Goal: Complete application form: Complete application form

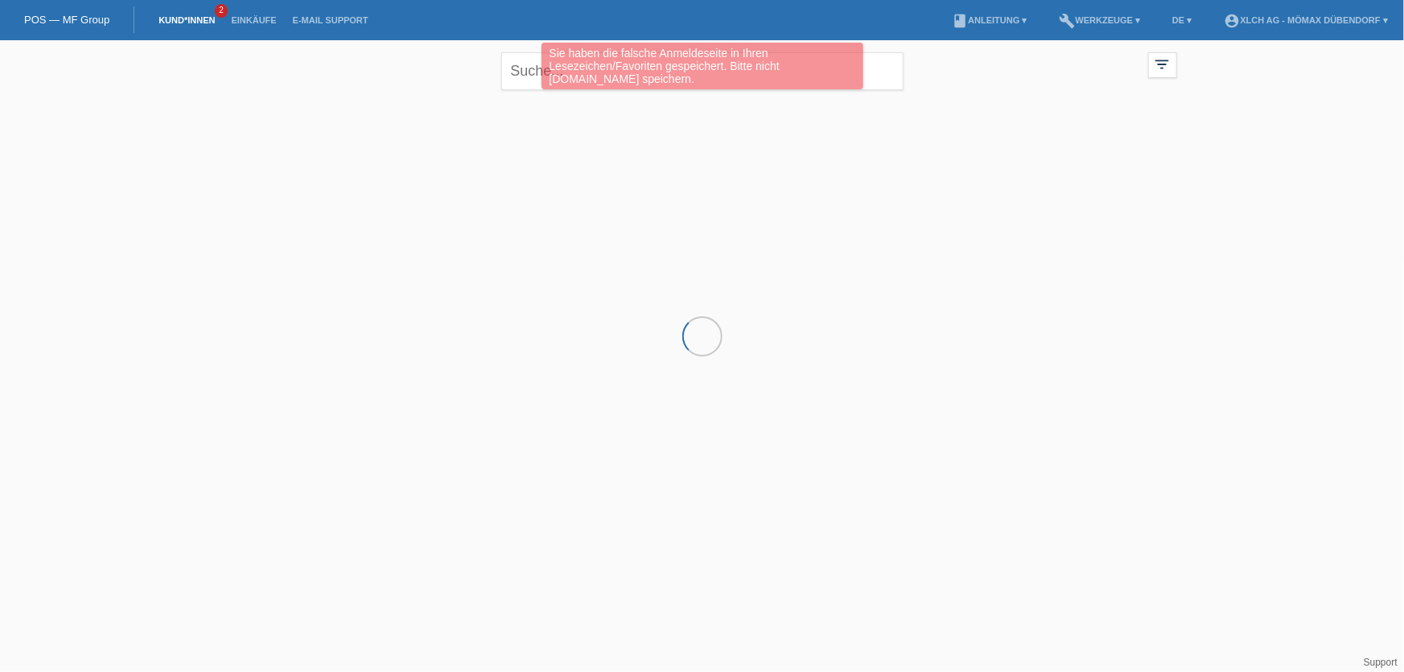
click at [200, 20] on link "Kund*innen" at bounding box center [186, 20] width 72 height 10
click at [529, 74] on div "Sie haben die falsche Anmeldeseite in Ihren Lesezeichen/Favoriten gespeichert. …" at bounding box center [702, 68] width 842 height 51
click at [573, 79] on div "Sie haben die falsche Anmeldeseite in Ihren Lesezeichen/Favoriten gespeichert. …" at bounding box center [702, 66] width 322 height 47
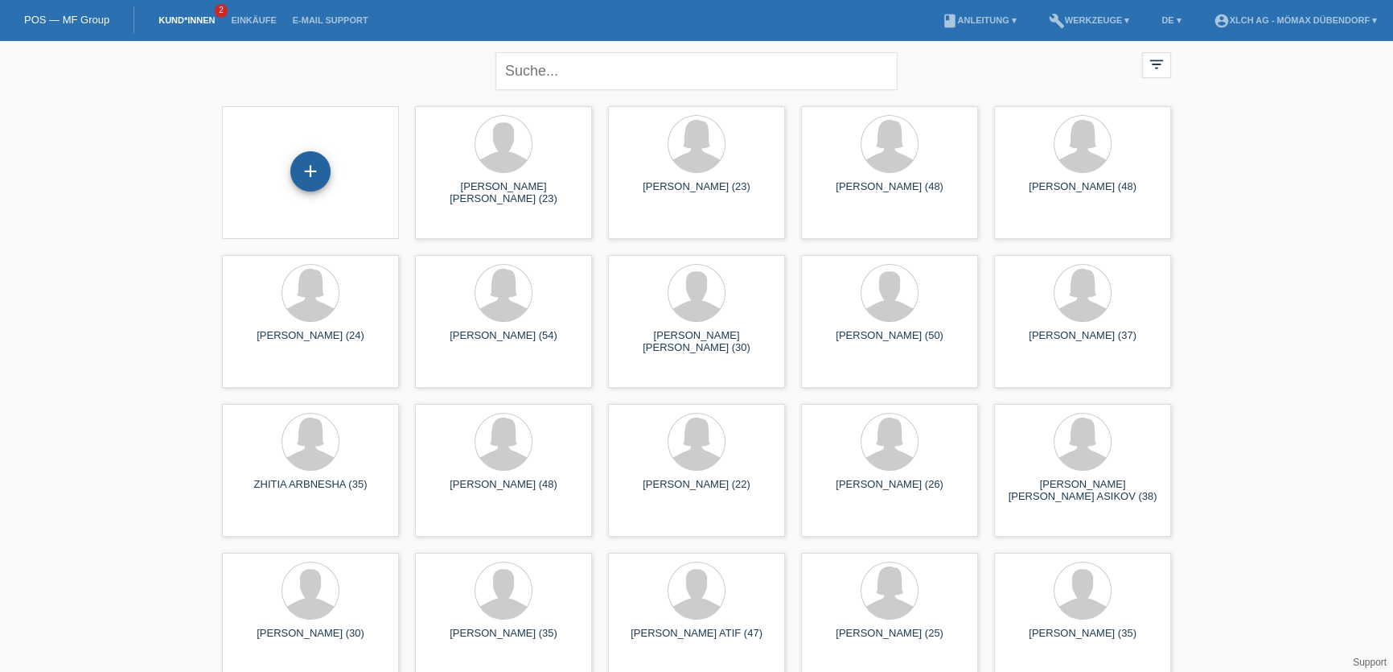
click at [306, 175] on div "+" at bounding box center [310, 171] width 40 height 40
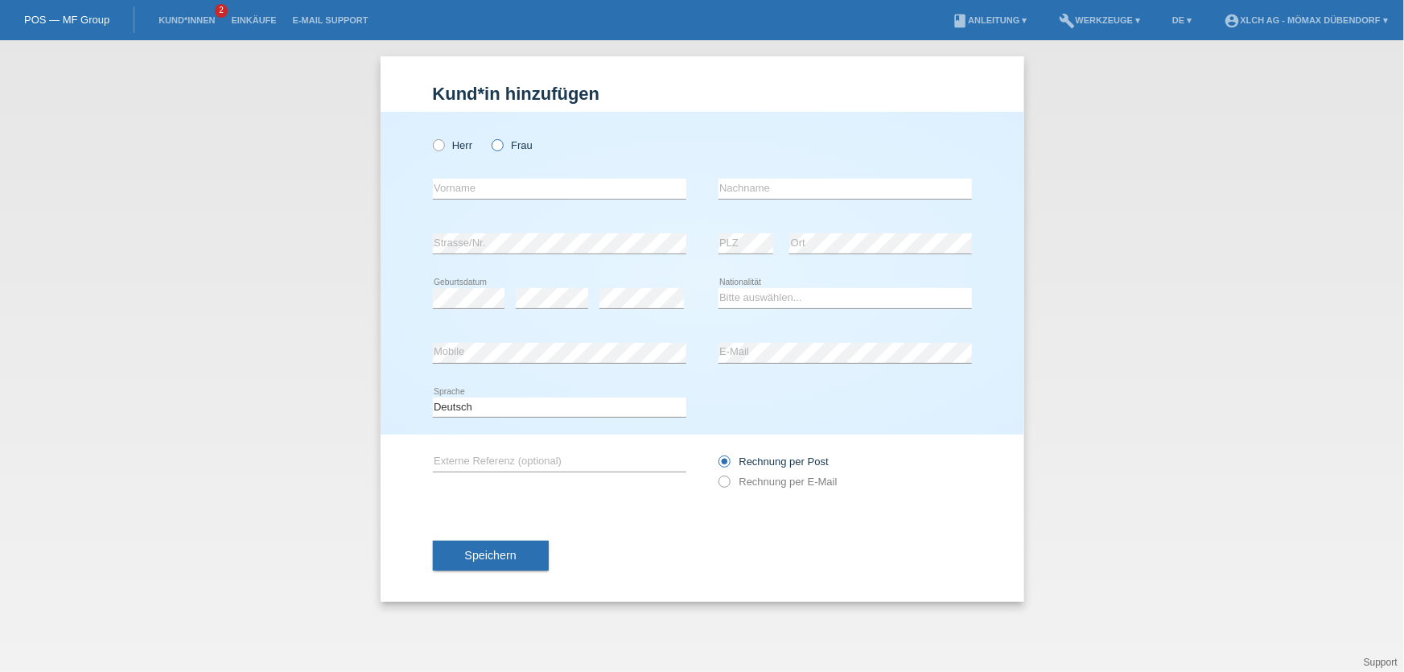
click at [489, 137] on icon at bounding box center [489, 137] width 0 height 0
click at [502, 145] on input "Frau" at bounding box center [496, 144] width 10 height 10
radio input "true"
click at [488, 184] on input "text" at bounding box center [559, 189] width 253 height 20
type input "Milion"
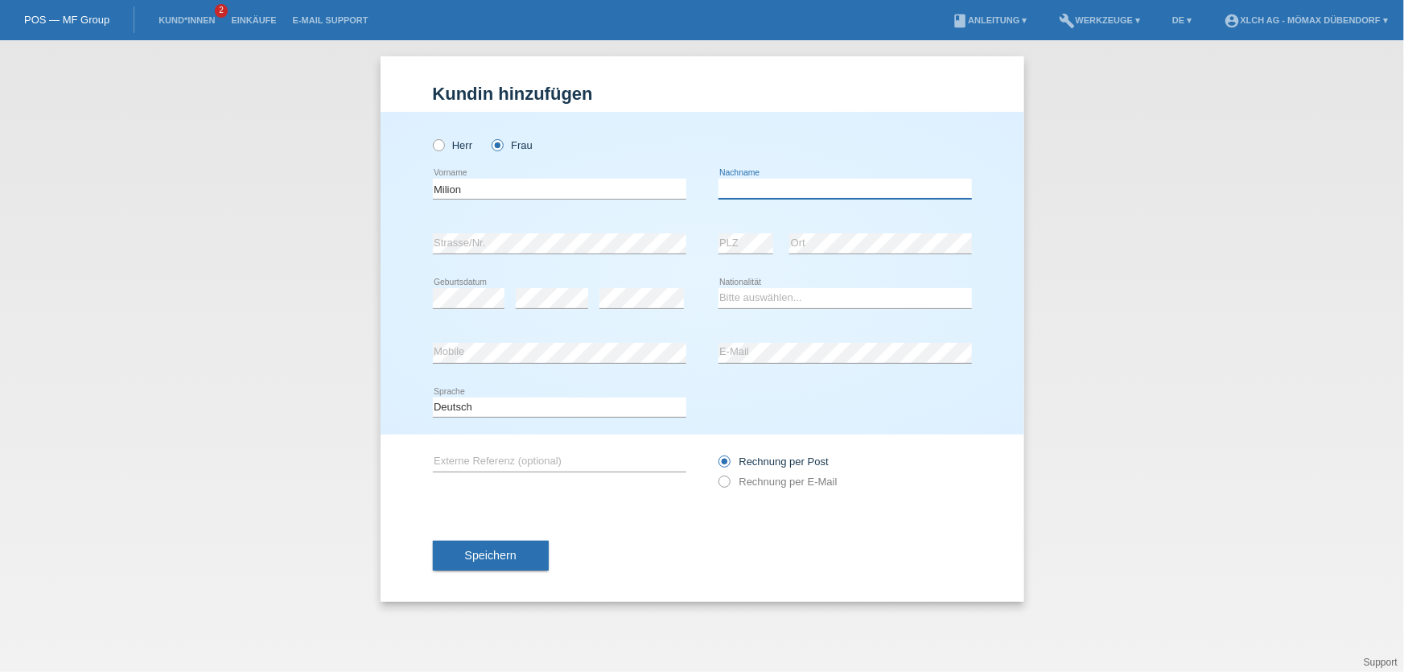
type input "S"
type input "Amlesom"
click at [751, 300] on select "Bitte auswählen... Schweiz Deutschland Liechtenstein Österreich ------------ Af…" at bounding box center [844, 297] width 253 height 19
select select "ER"
click at [718, 288] on select "Bitte auswählen... Schweiz Deutschland Liechtenstein Österreich ------------ Af…" at bounding box center [844, 297] width 253 height 19
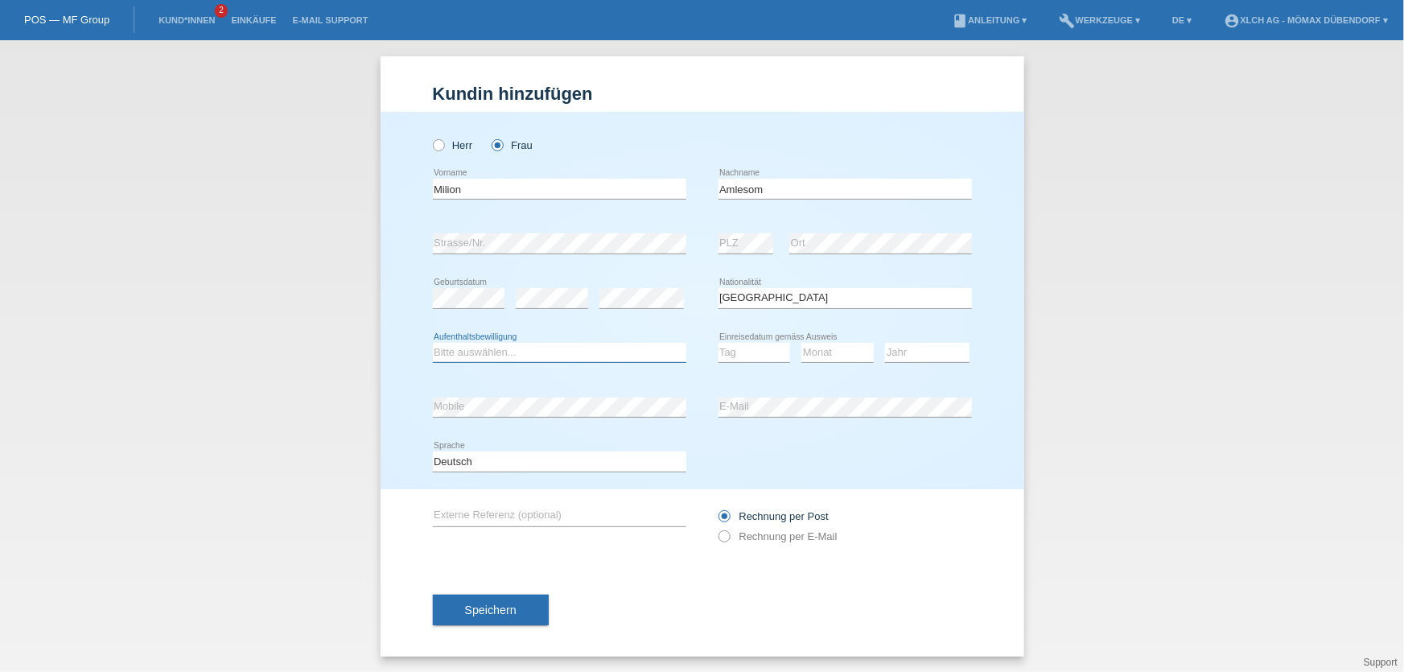
click at [495, 353] on select "Bitte auswählen... C B B - Flüchtlingsstatus Andere" at bounding box center [559, 352] width 253 height 19
select select "BF"
click at [433, 343] on select "Bitte auswählen... C B B - Flüchtlingsstatus Andere" at bounding box center [559, 352] width 253 height 19
click at [759, 346] on select "Tag 01 02 03 04 05 06 07 08 09 10 11" at bounding box center [754, 352] width 72 height 19
click at [858, 288] on select "Bitte auswählen... Schweiz Deutschland Liechtenstein Österreich ------------ Af…" at bounding box center [844, 297] width 253 height 19
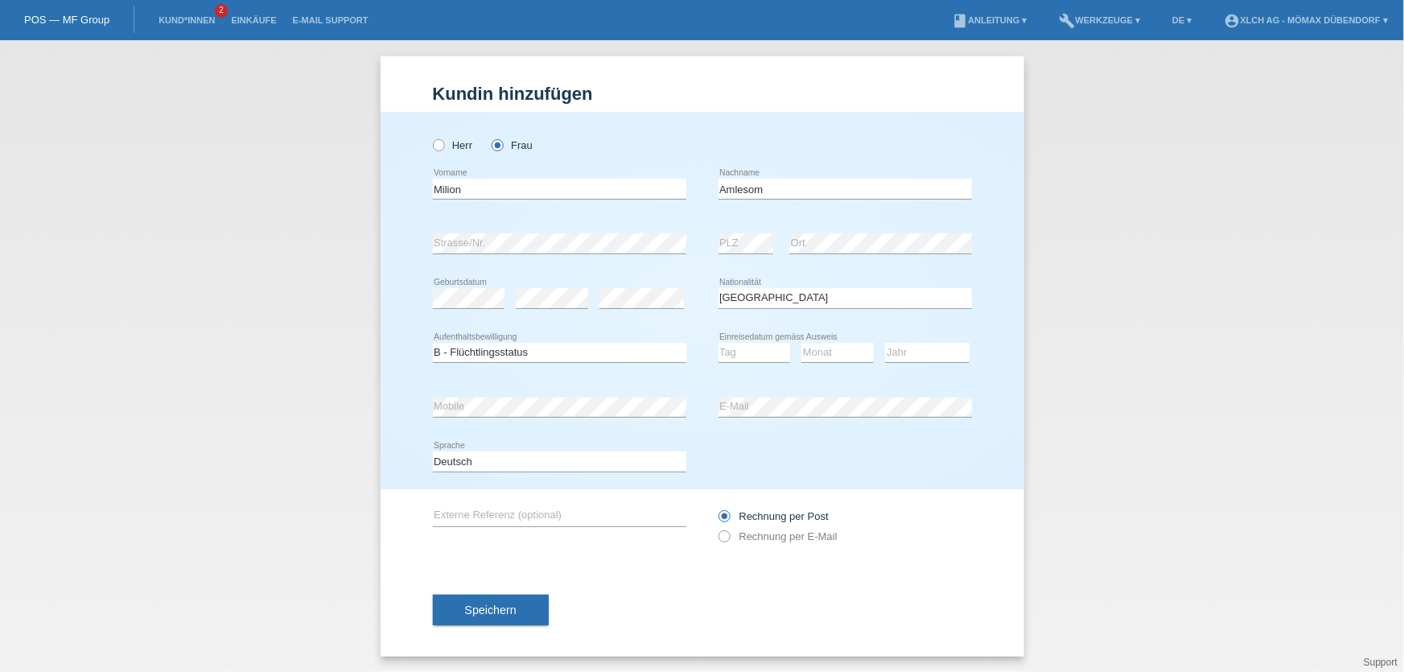
drag, startPoint x: 1013, startPoint y: 335, endPoint x: 990, endPoint y: 335, distance: 22.5
click at [1013, 335] on div "Herr Frau Milion error Vorname C" at bounding box center [702, 300] width 644 height 377
click at [752, 352] on select "Tag 01 02 03 04 05 06 07 08 09 10 11" at bounding box center [754, 352] width 72 height 19
select select "05"
click at [718, 343] on select "Tag 01 02 03 04 05 06 07 08 09 10 11" at bounding box center [754, 352] width 72 height 19
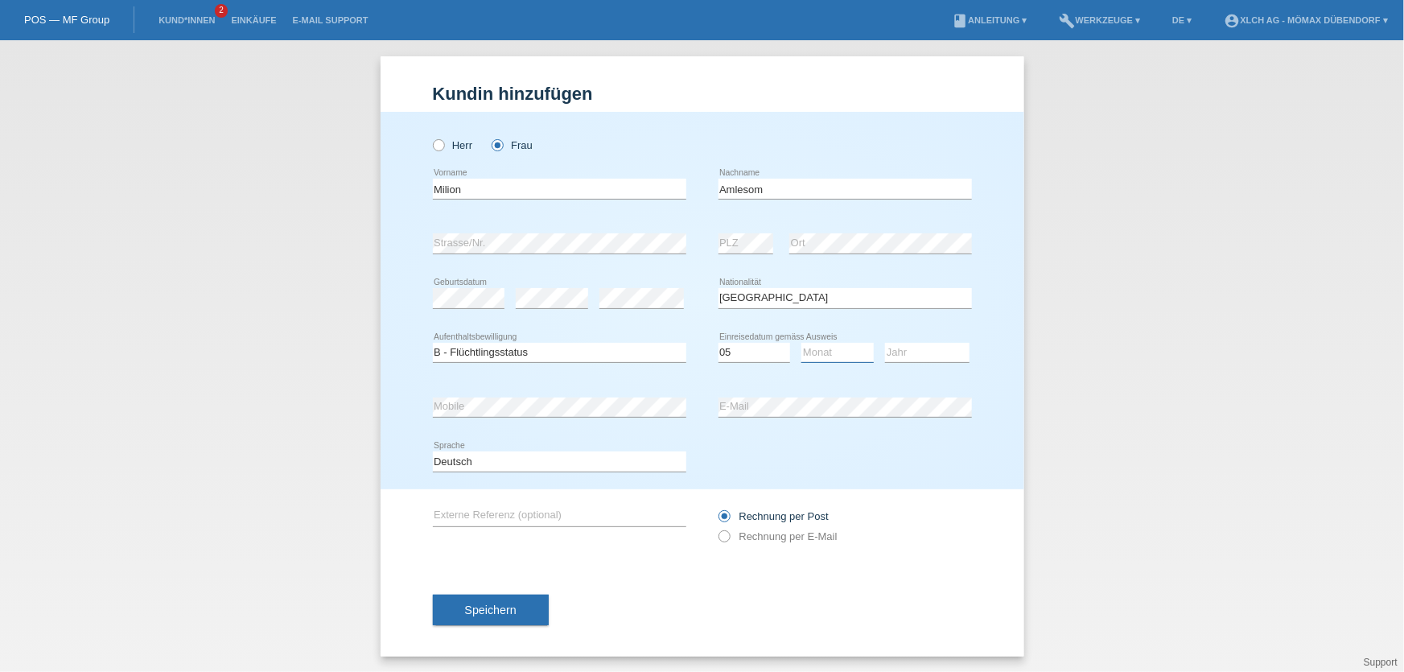
click at [829, 353] on select "Monat 01 02 03 04 05 06 07 08 09 10 11" at bounding box center [837, 352] width 72 height 19
select select "05"
click at [801, 343] on select "Monat 01 02 03 04 05 06 07 08 09 10 11" at bounding box center [837, 352] width 72 height 19
click at [934, 355] on select "Jahr 2025 2024 2023 2022 2021 2020 2019 2018 2017 2016 2015 2014 2013 2012 2011…" at bounding box center [927, 352] width 84 height 19
select select "2010"
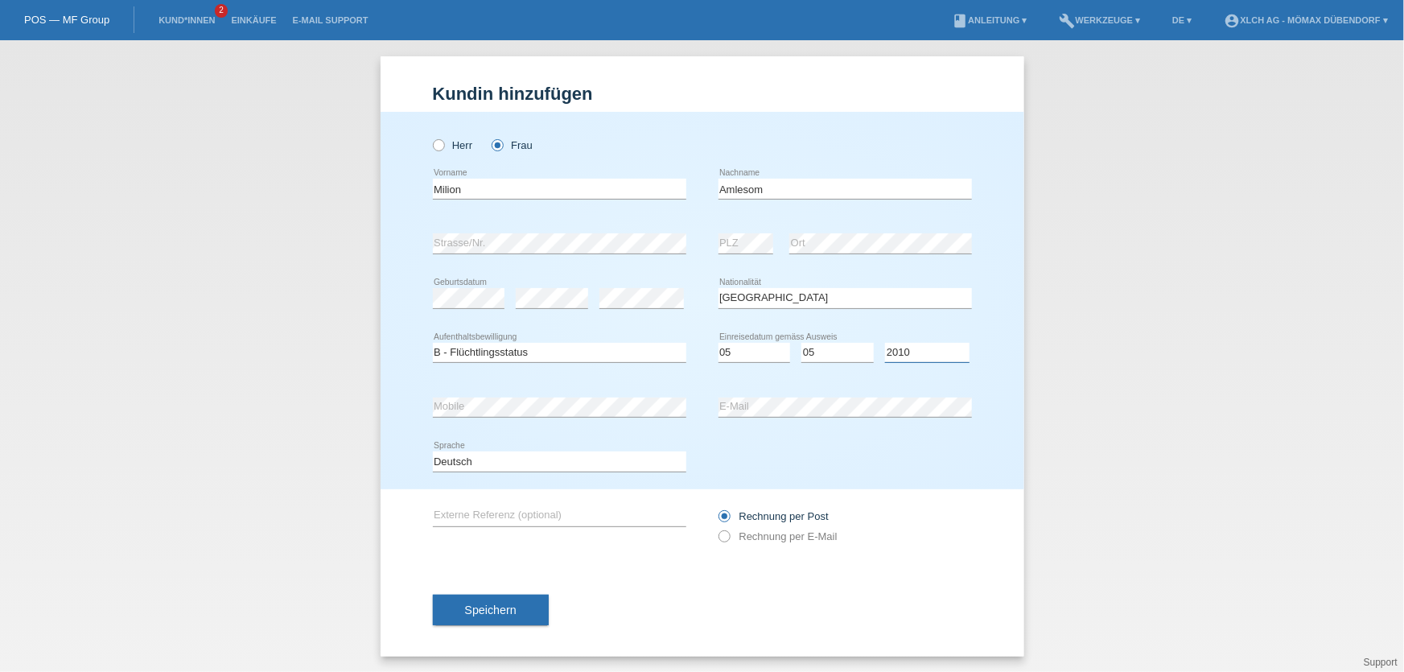
click at [885, 343] on select "Jahr 2025 2024 2023 2022 2021 2020 2019 2018 2017 2016 2015 2014 2013 2012 2011…" at bounding box center [927, 352] width 84 height 19
click at [507, 608] on span "Speichern" at bounding box center [490, 609] width 51 height 13
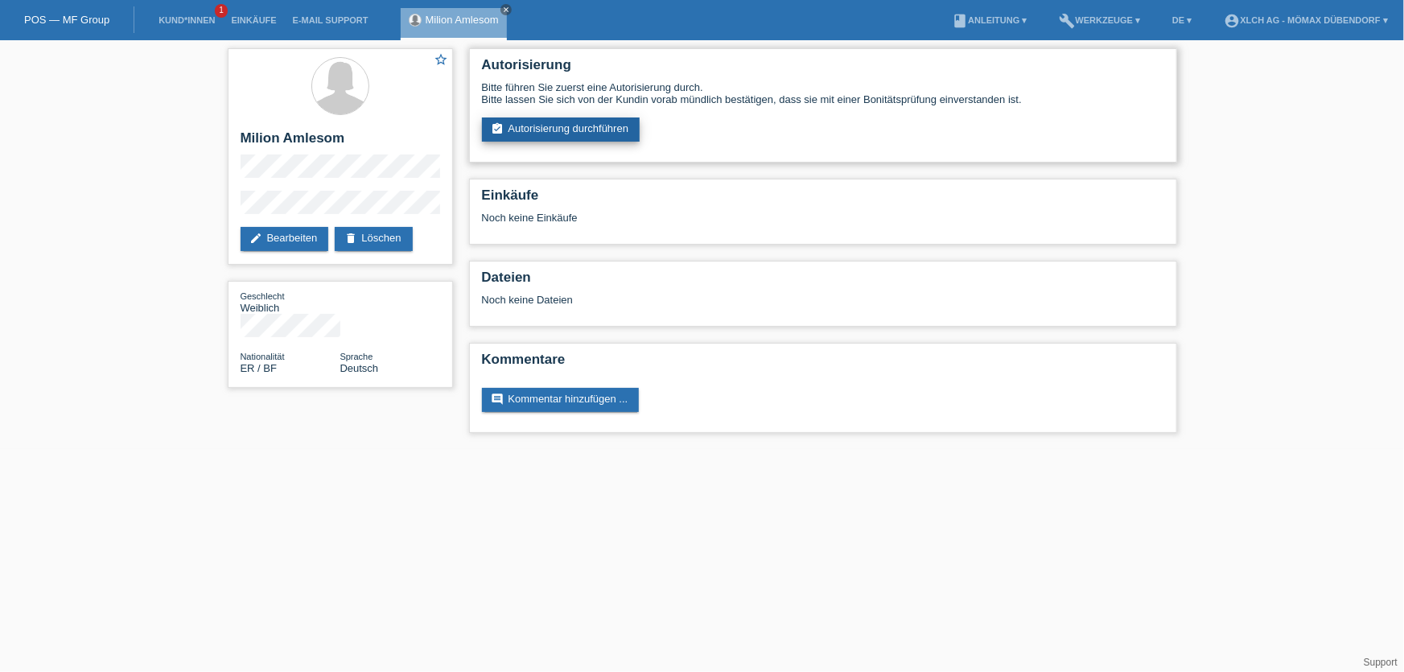
click at [555, 121] on link "assignment_turned_in Autorisierung durchführen" at bounding box center [561, 129] width 158 height 24
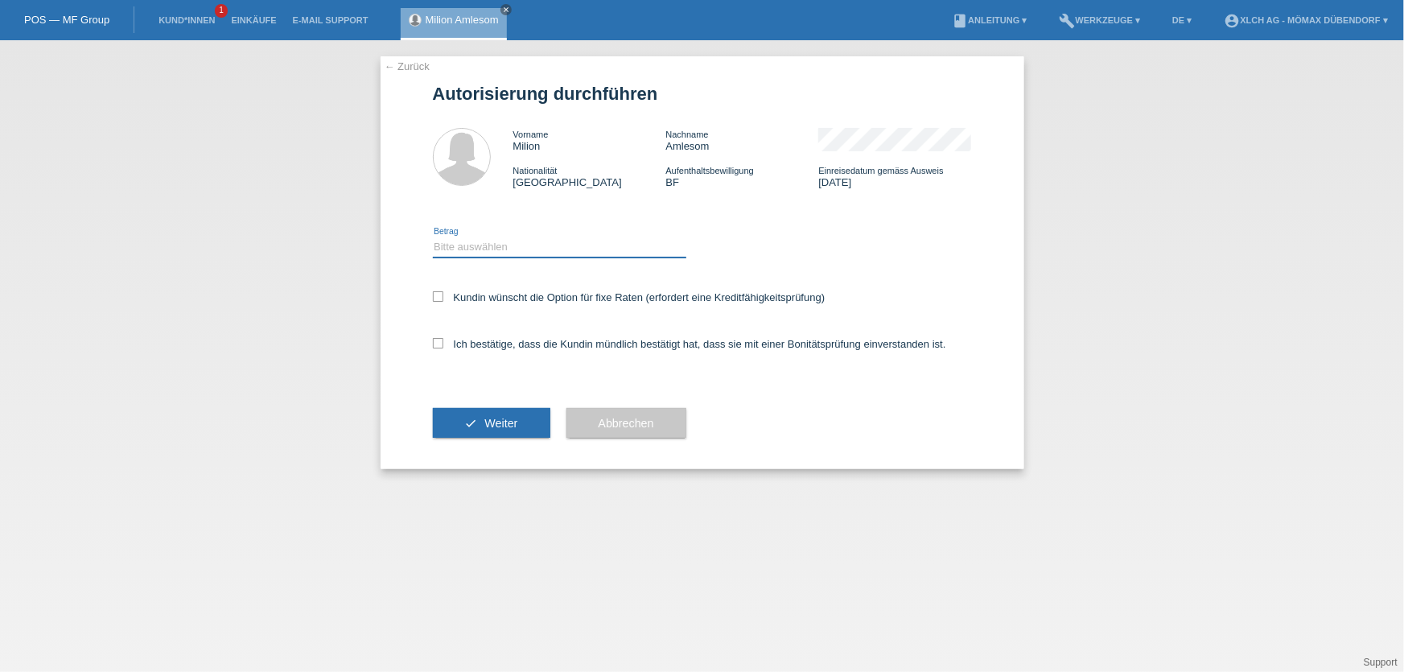
drag, startPoint x: 471, startPoint y: 247, endPoint x: 479, endPoint y: 253, distance: 10.9
click at [471, 247] on select "Bitte auswählen CHF 1.00 - CHF 499.00 CHF 500.00 - CHF 1'999.00 CHF 2'000.00 - …" at bounding box center [559, 246] width 253 height 19
select select "3"
click at [433, 237] on select "Bitte auswählen CHF 1.00 - CHF 499.00 CHF 500.00 - CHF 1'999.00 CHF 2'000.00 - …" at bounding box center [559, 246] width 253 height 19
click at [464, 295] on label "Kundin wünscht die Option für fixe Raten (erfordert eine Kreditfähigkeitsprüfun…" at bounding box center [629, 297] width 393 height 12
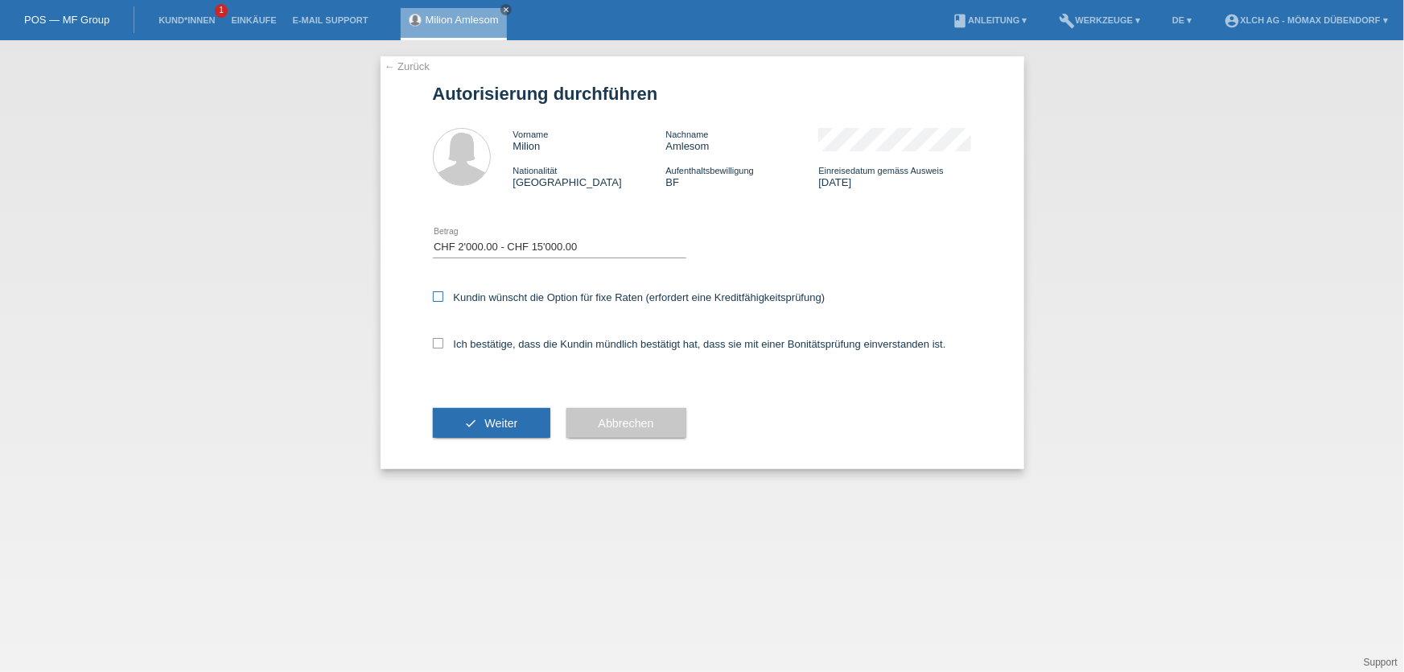
click at [443, 295] on input "Kundin wünscht die Option für fixe Raten (erfordert eine Kreditfähigkeitsprüfun…" at bounding box center [438, 296] width 10 height 10
checkbox input "true"
click at [467, 343] on label "Ich bestätige, dass die Kundin mündlich bestätigt hat, dass sie mit einer Bonit…" at bounding box center [689, 344] width 513 height 12
click at [443, 343] on input "Ich bestätige, dass die Kundin mündlich bestätigt hat, dass sie mit einer Bonit…" at bounding box center [438, 343] width 10 height 10
checkbox input "true"
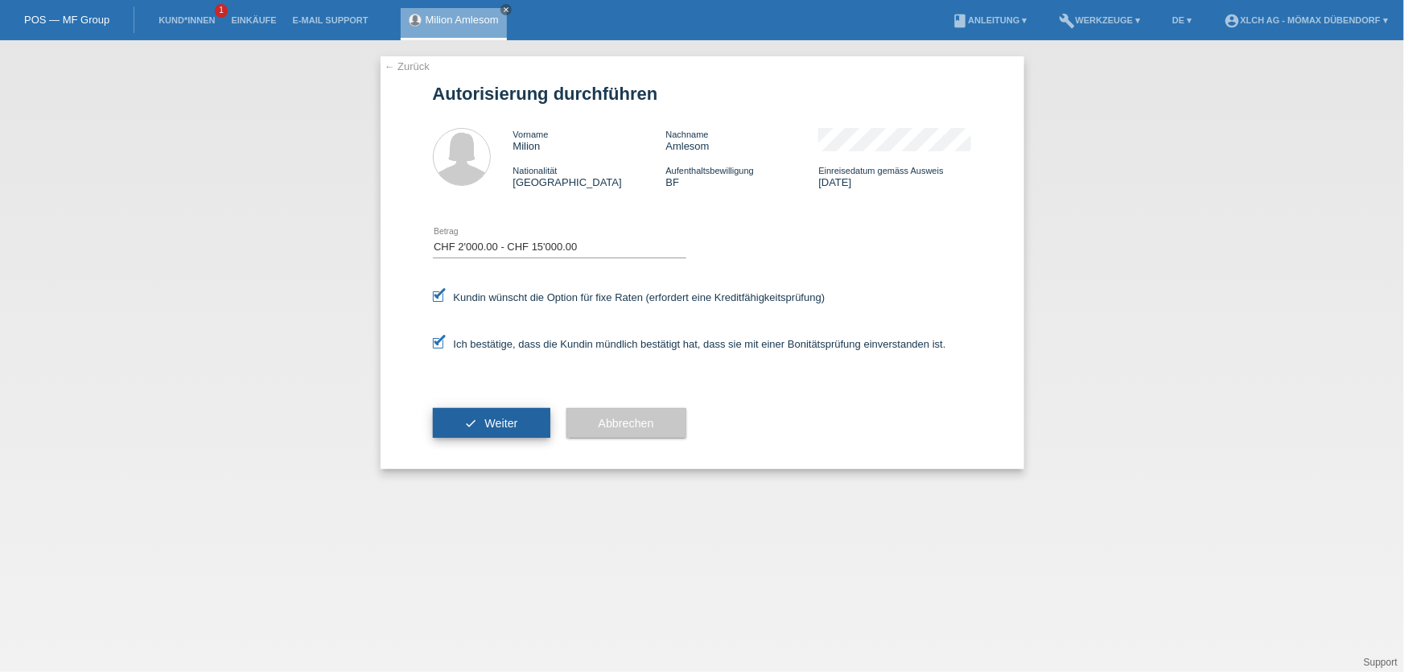
click at [491, 412] on button "check Weiter" at bounding box center [491, 423] width 117 height 31
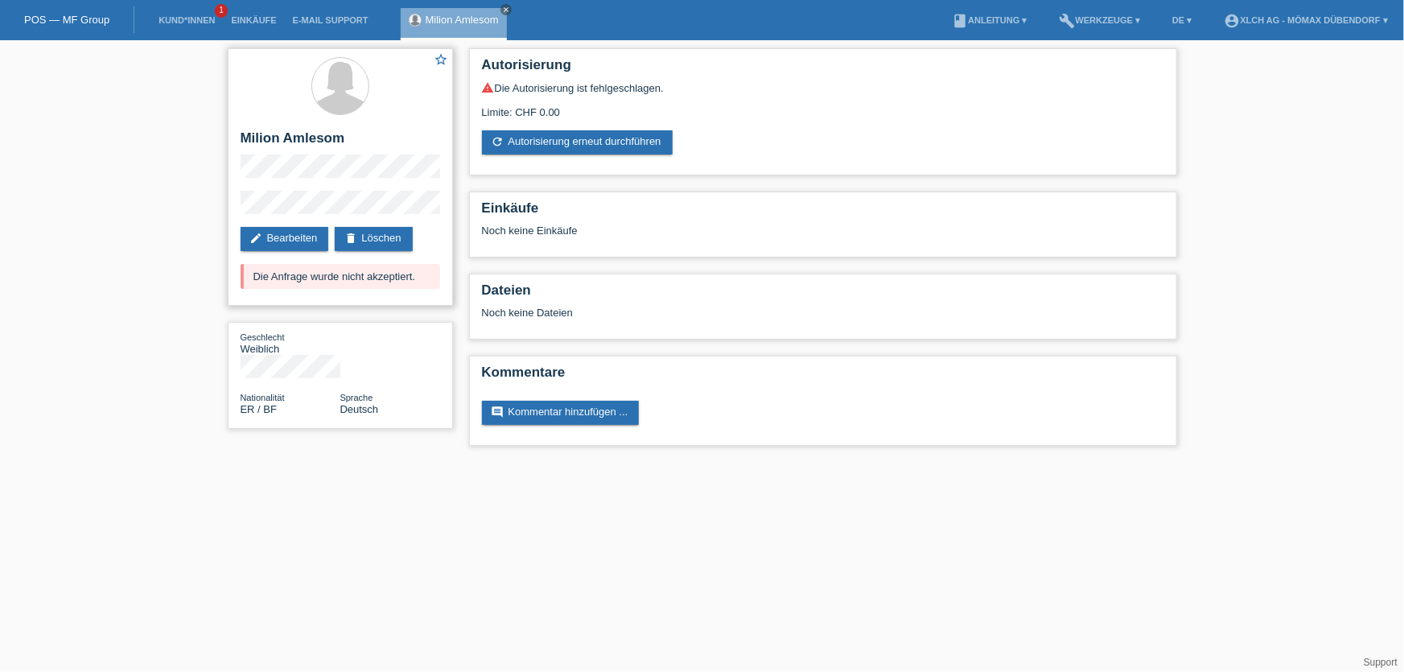
click at [356, 278] on div "Die Anfrage wurde nicht akzeptiert." at bounding box center [340, 276] width 199 height 25
click at [274, 233] on link "edit Bearbeiten" at bounding box center [285, 239] width 88 height 24
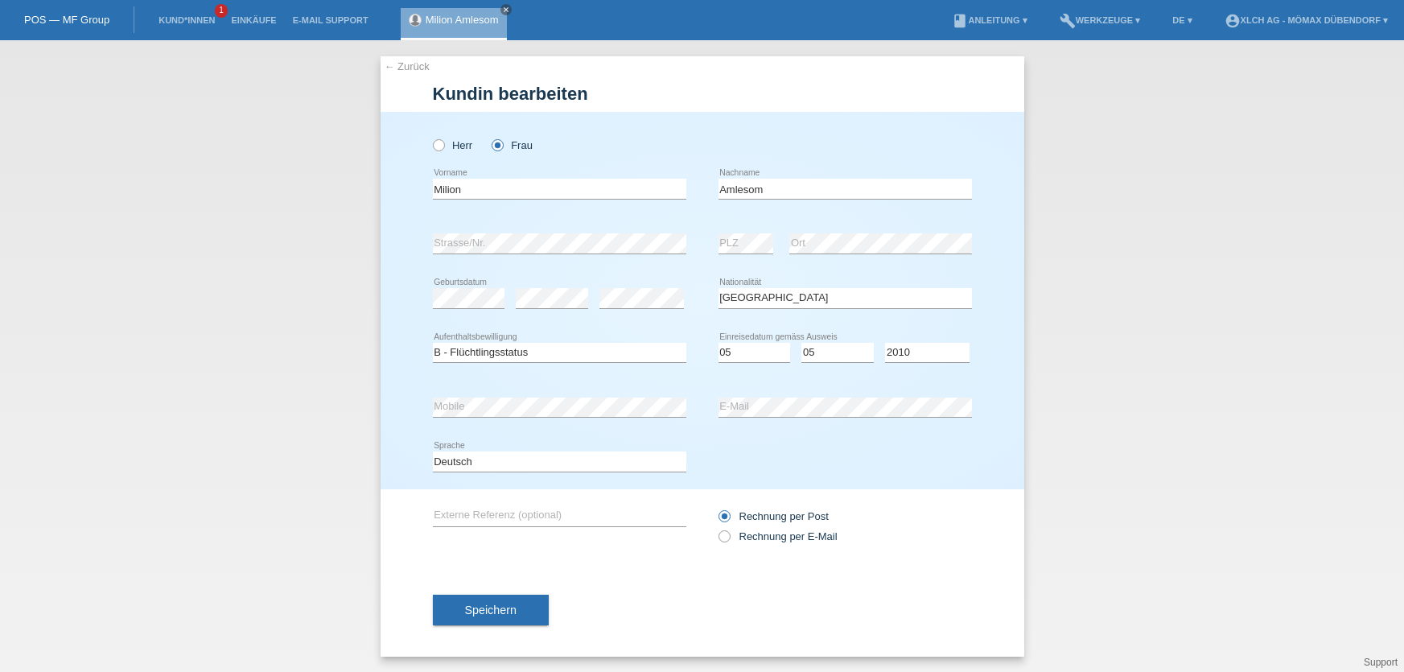
select select "ER"
select select "BF"
select select "05"
select select "2010"
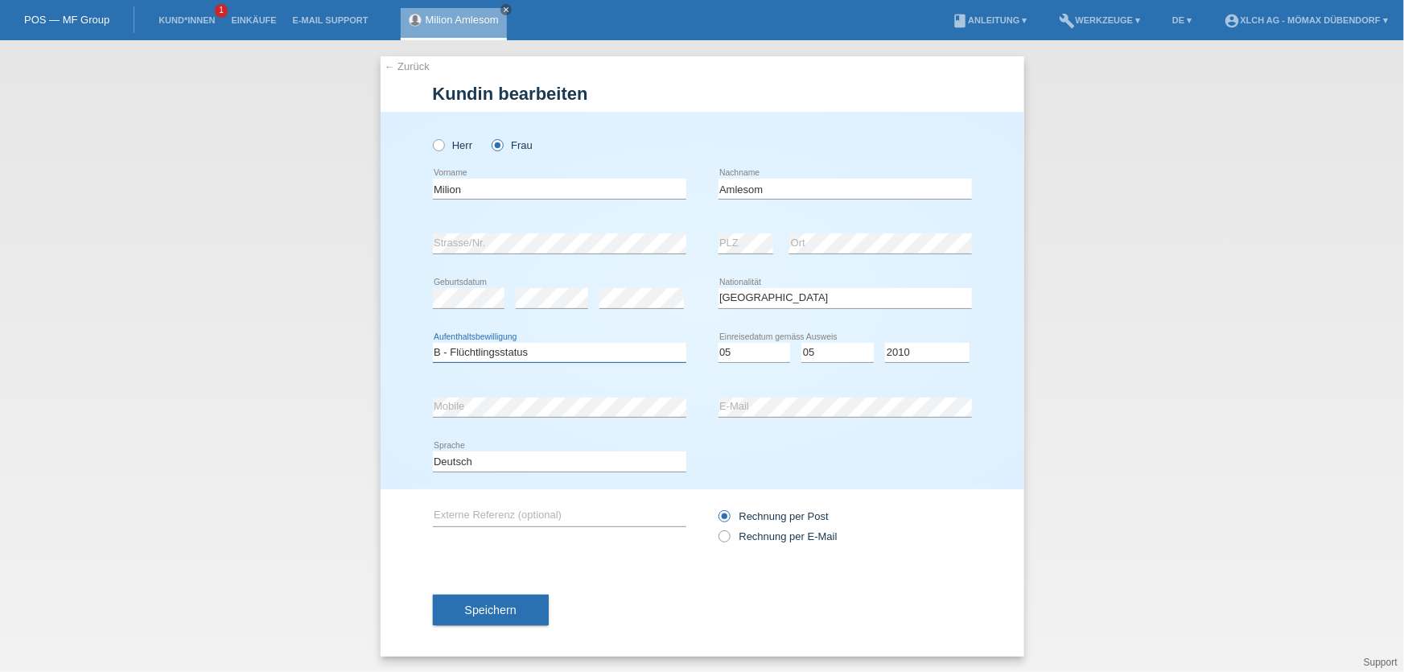
click at [541, 346] on select "Bitte auswählen... C B B - Flüchtlingsstatus Andere" at bounding box center [559, 352] width 253 height 19
select select "B"
click at [433, 343] on select "Bitte auswählen... C B B - Flüchtlingsstatus Andere" at bounding box center [559, 352] width 253 height 19
click at [494, 604] on span "Speichern" at bounding box center [490, 609] width 51 height 13
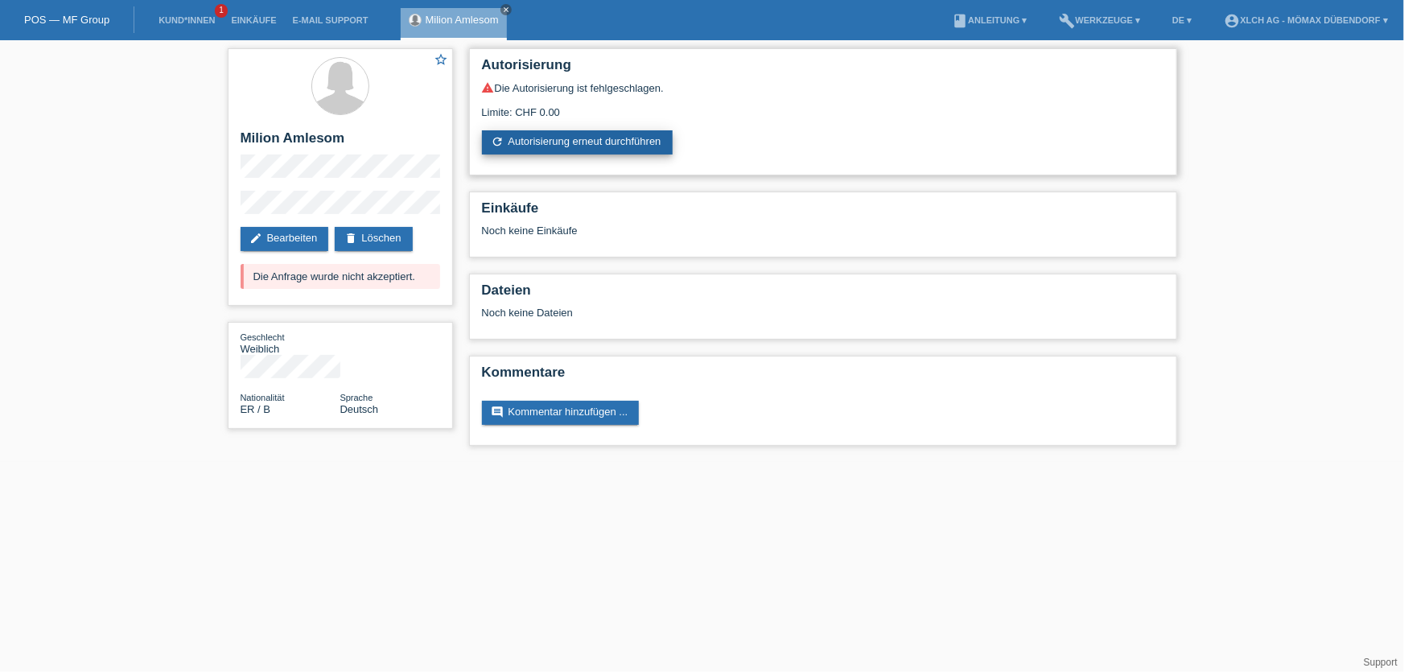
click at [604, 139] on link "refresh Autorisierung erneut durchführen" at bounding box center [577, 142] width 191 height 24
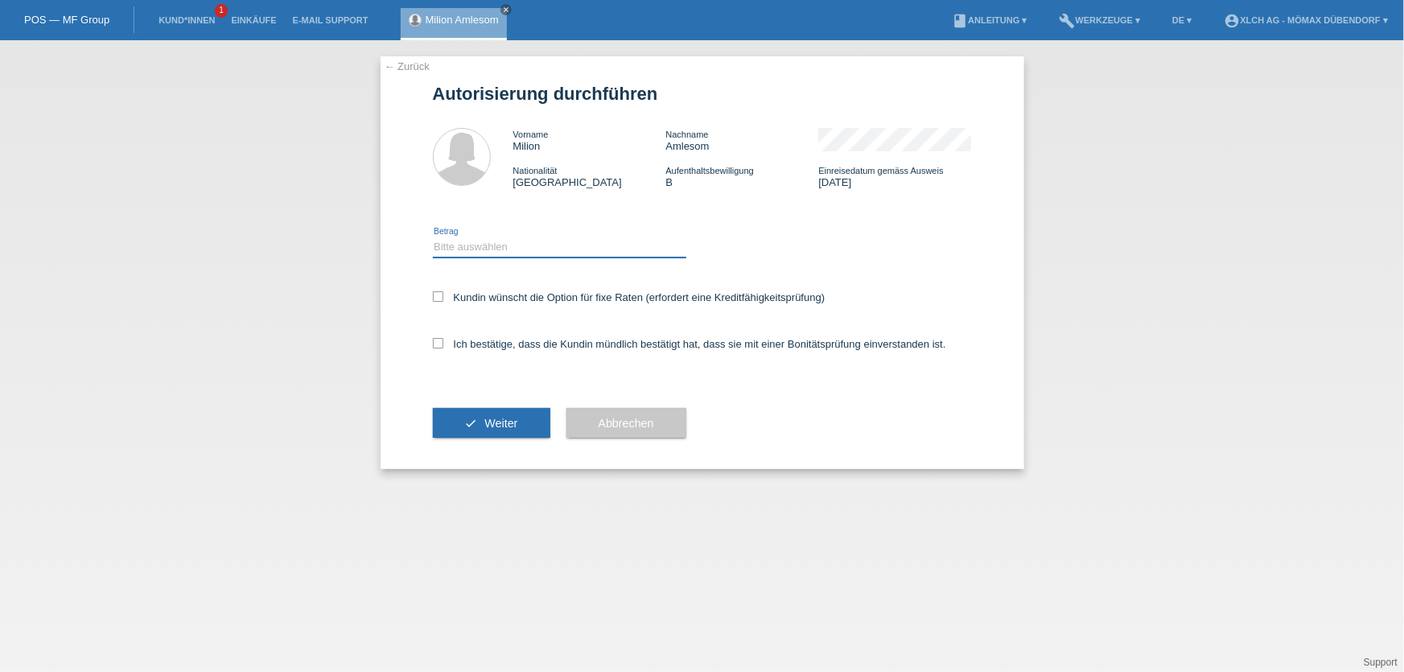
click at [491, 248] on select "Bitte auswählen CHF 1.00 - CHF 499.00 CHF 500.00 - CHF 1'999.00 CHF 2'000.00 - …" at bounding box center [559, 246] width 253 height 19
select select "2"
click at [433, 237] on select "Bitte auswählen CHF 1.00 - CHF 499.00 CHF 500.00 - CHF 1'999.00 CHF 2'000.00 - …" at bounding box center [559, 246] width 253 height 19
click at [496, 291] on label "Kundin wünscht die Option für fixe Raten (erfordert eine Kreditfähigkeitsprüfun…" at bounding box center [629, 297] width 393 height 12
click at [443, 291] on input "Kundin wünscht die Option für fixe Raten (erfordert eine Kreditfähigkeitsprüfun…" at bounding box center [438, 296] width 10 height 10
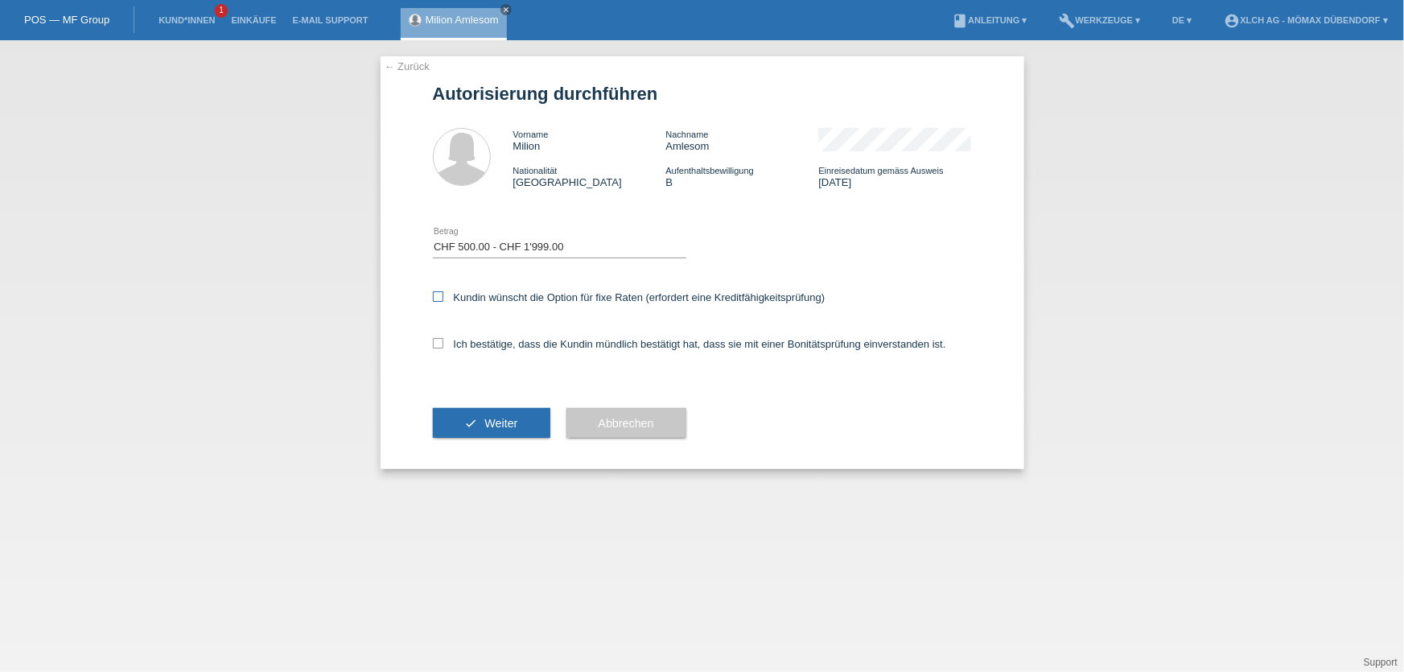
checkbox input "true"
click at [487, 324] on div "Ich bestätige, dass die Kundin mündlich bestätigt hat, dass sie mit einer Bonit…" at bounding box center [702, 349] width 539 height 55
click at [485, 340] on label "Ich bestätige, dass die Kundin mündlich bestätigt hat, dass sie mit einer Bonit…" at bounding box center [689, 344] width 513 height 12
click at [443, 340] on input "Ich bestätige, dass die Kundin mündlich bestätigt hat, dass sie mit einer Bonit…" at bounding box center [438, 343] width 10 height 10
checkbox input "true"
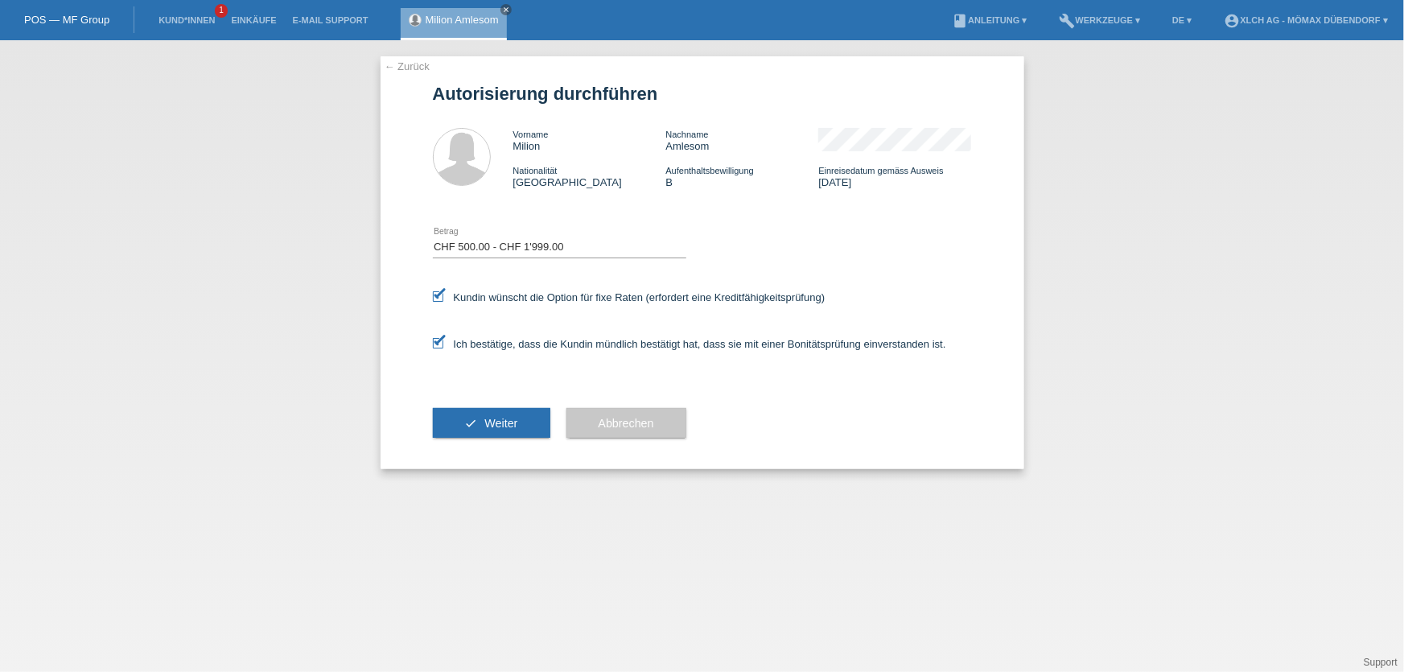
click at [483, 424] on button "check Weiter" at bounding box center [491, 423] width 117 height 31
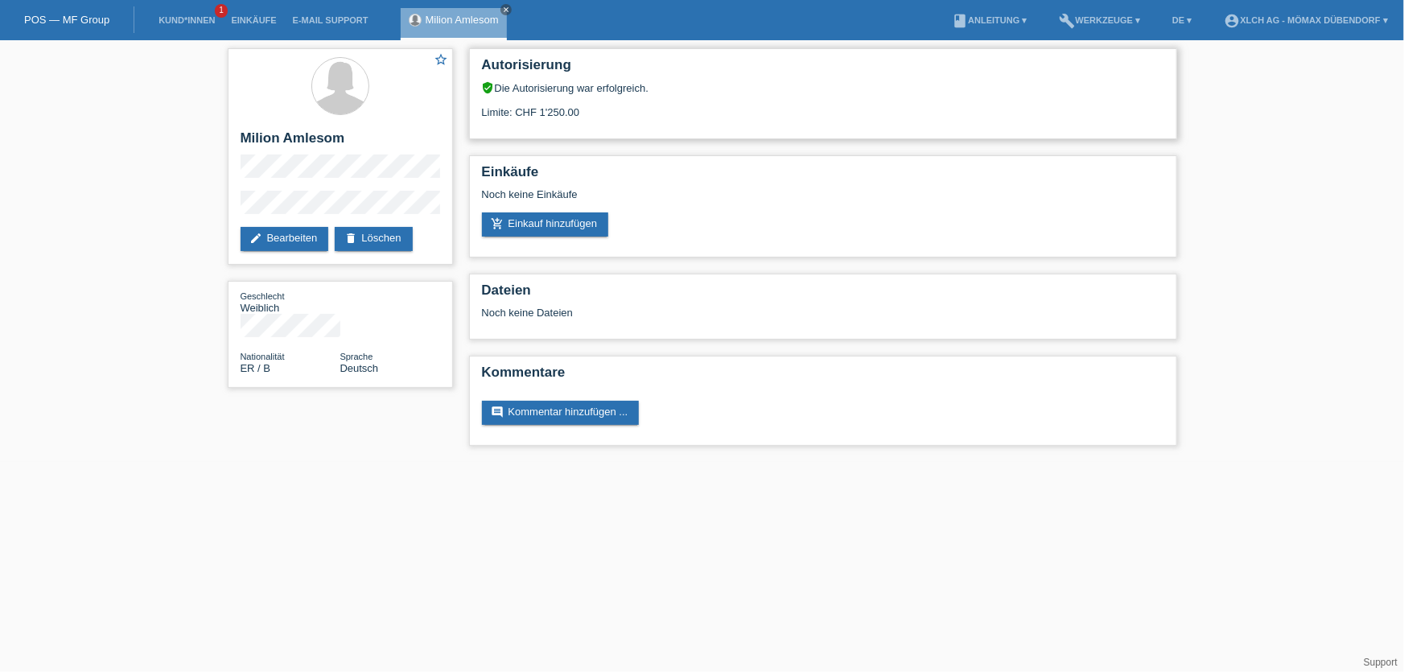
click at [535, 116] on div "Limite: CHF 1'250.00" at bounding box center [823, 106] width 682 height 24
drag, startPoint x: 544, startPoint y: 112, endPoint x: 578, endPoint y: 109, distance: 34.7
click at [576, 109] on div "Limite: CHF 1'250.00" at bounding box center [823, 106] width 682 height 24
click at [586, 109] on div "Limite: CHF 1'250.00" at bounding box center [823, 106] width 682 height 24
drag, startPoint x: 587, startPoint y: 109, endPoint x: 541, endPoint y: 113, distance: 46.0
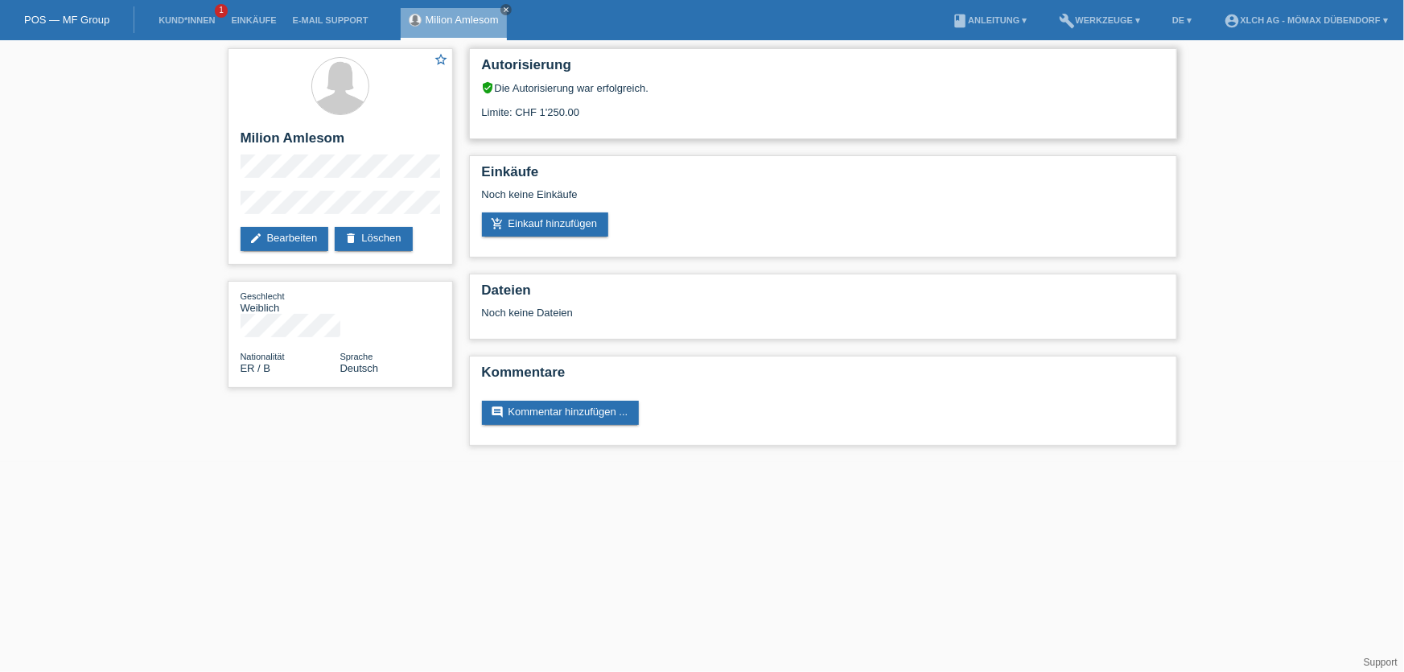
click at [541, 113] on div "Limite: CHF 1'250.00" at bounding box center [823, 106] width 682 height 24
click at [607, 114] on div "Limite: CHF 1'250.00" at bounding box center [823, 106] width 682 height 24
click at [282, 239] on link "edit Bearbeiten" at bounding box center [285, 239] width 88 height 24
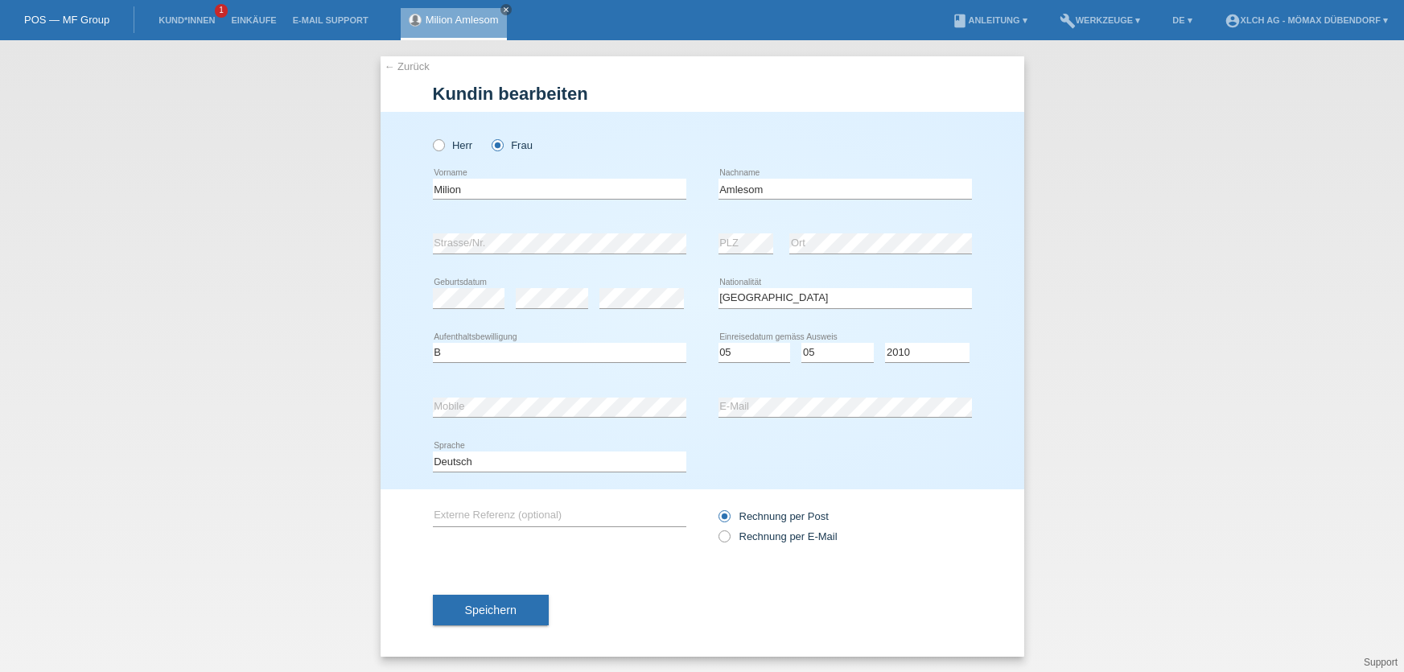
select select "ER"
select select "B"
select select "05"
select select "2010"
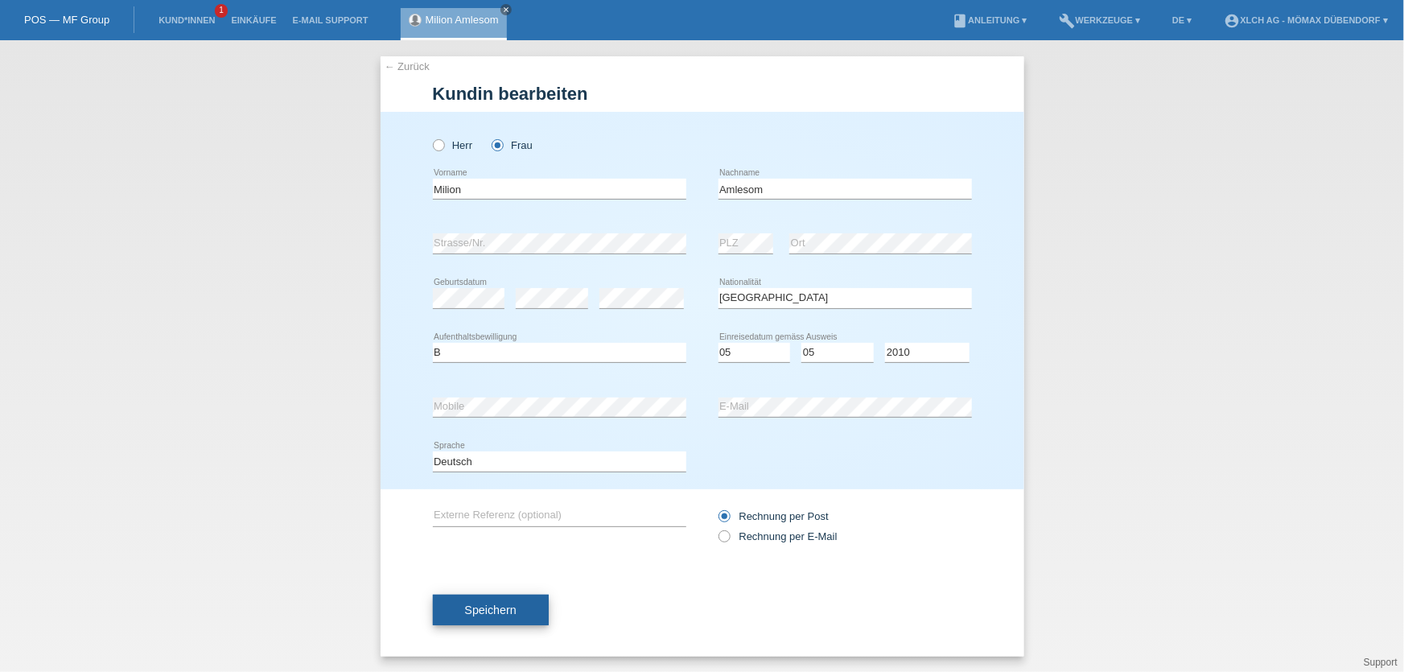
click at [486, 598] on button "Speichern" at bounding box center [491, 609] width 116 height 31
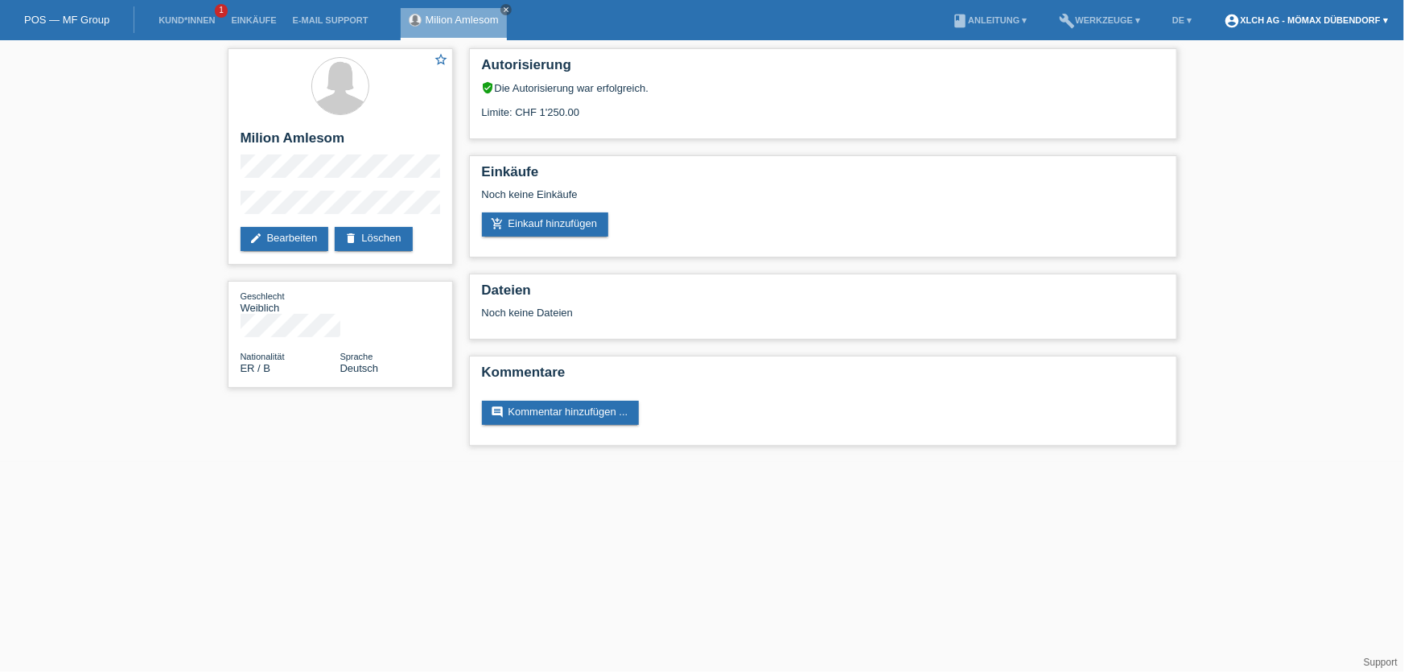
click at [1338, 19] on link "account_circle XLCH AG - Mömax Dübendorf ▾" at bounding box center [1305, 20] width 179 height 10
click at [1220, 85] on link "Logout" at bounding box center [1219, 85] width 32 height 12
